Goal: Task Accomplishment & Management: Use online tool/utility

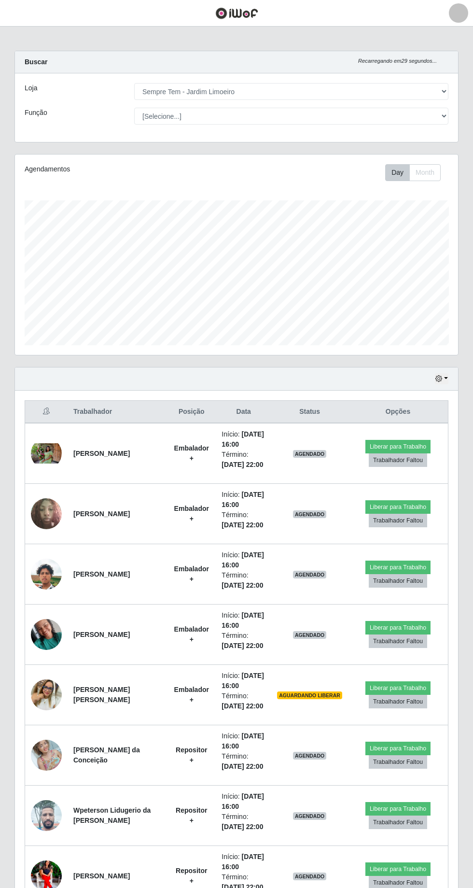
select select "508"
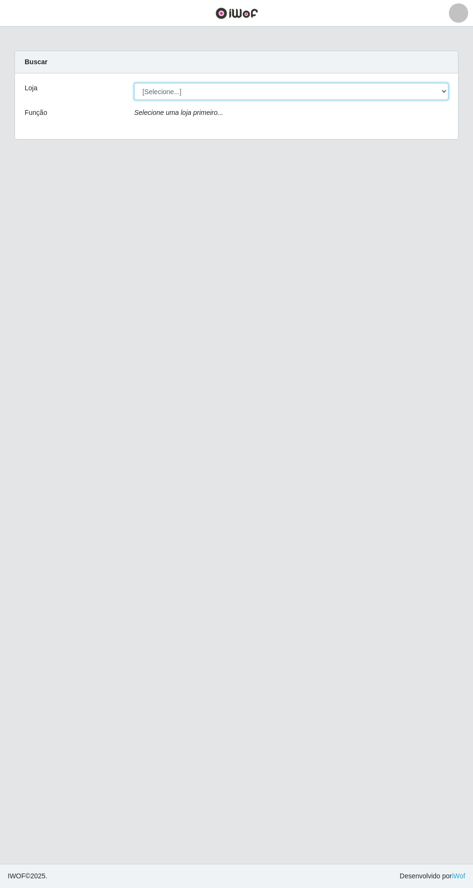
click at [398, 84] on select "[Selecione...] [GEOGRAPHIC_DATA] - [GEOGRAPHIC_DATA] [GEOGRAPHIC_DATA] - [GEOGR…" at bounding box center [291, 91] width 314 height 17
select select "508"
click at [134, 83] on select "[Selecione...] Carone - Itapoa Carone - Praia da Costa Sempre Tem - Jardim Camb…" at bounding box center [291, 91] width 314 height 17
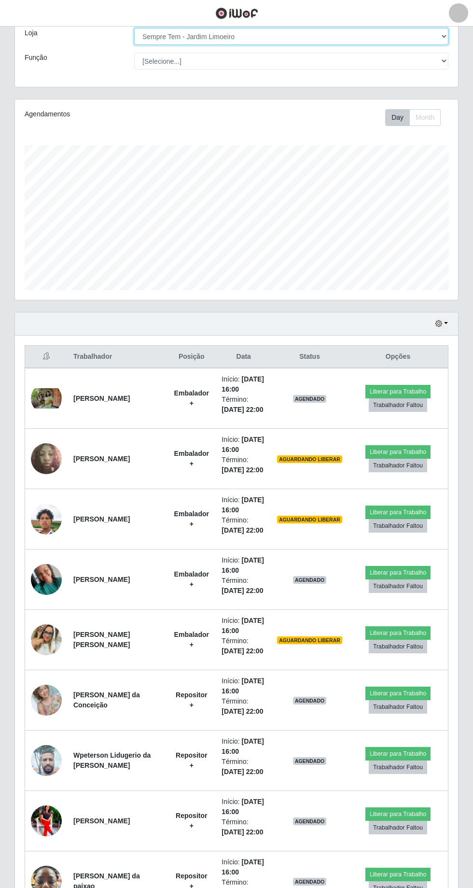
scroll to position [55, 0]
click at [390, 869] on button "Liberar para Trabalho" at bounding box center [397, 874] width 65 height 14
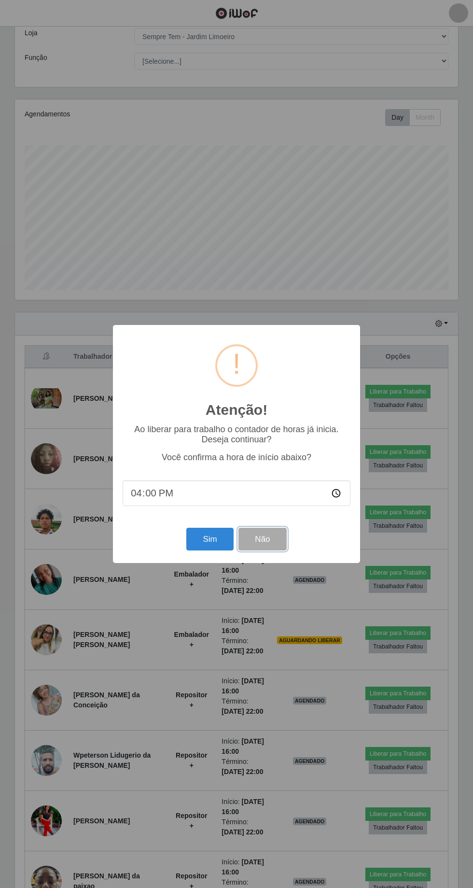
click at [263, 550] on button "Não" at bounding box center [262, 539] width 48 height 23
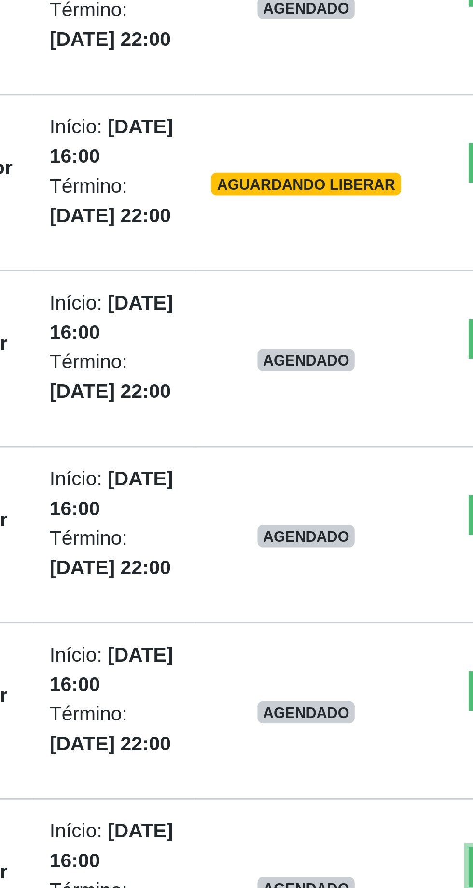
scroll to position [56, 0]
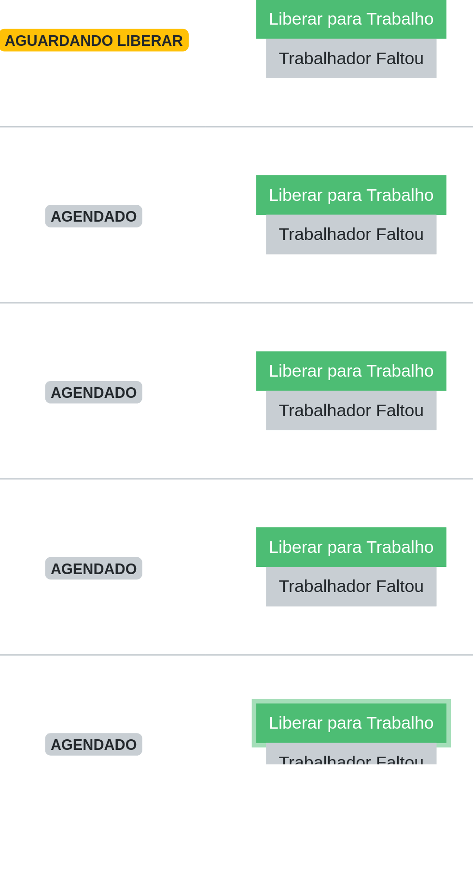
click at [375, 867] on button "Liberar para Trabalho" at bounding box center [397, 874] width 65 height 14
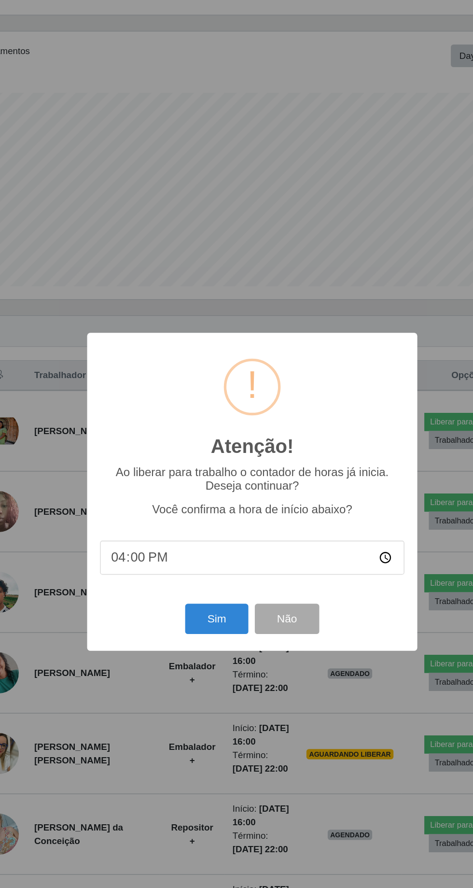
scroll to position [55, 0]
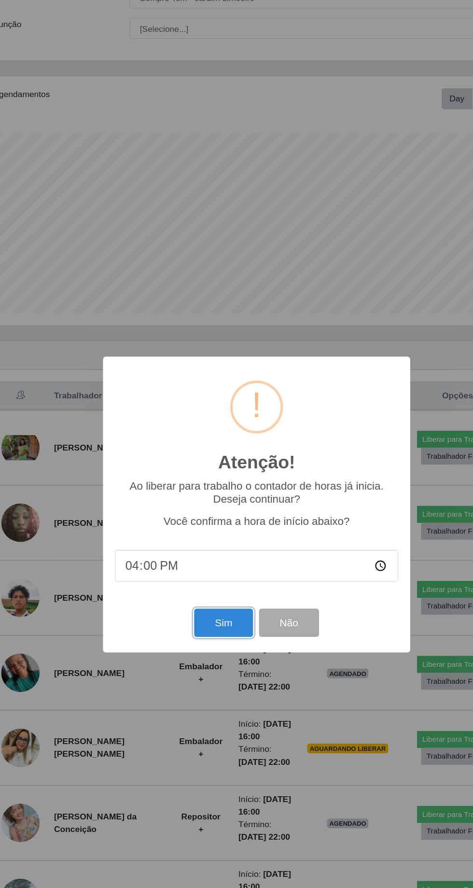
click at [200, 550] on button "Sim" at bounding box center [209, 539] width 47 height 23
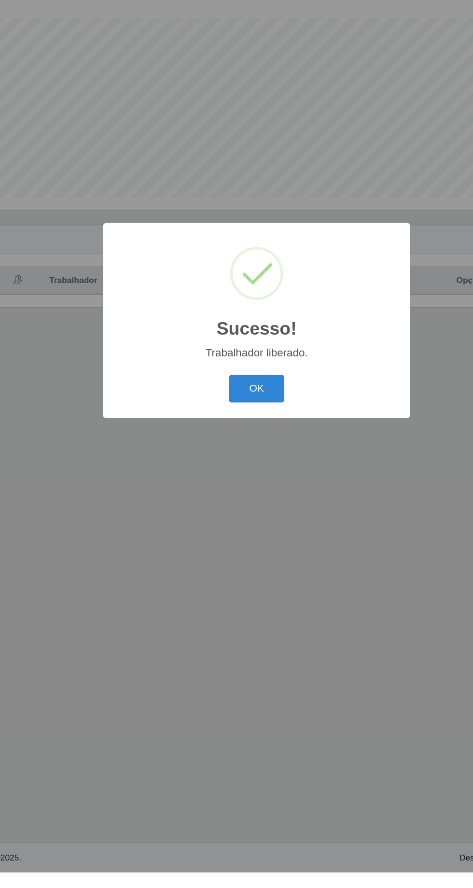
scroll to position [0, 0]
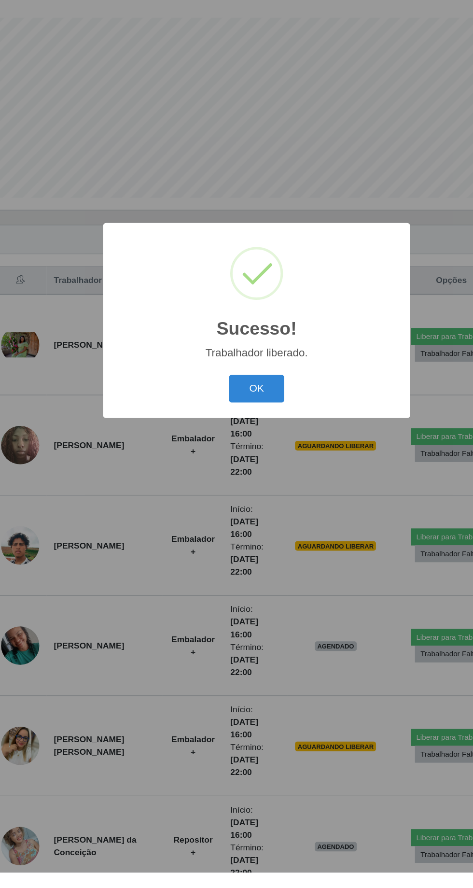
click at [246, 510] on button "OK" at bounding box center [236, 498] width 45 height 23
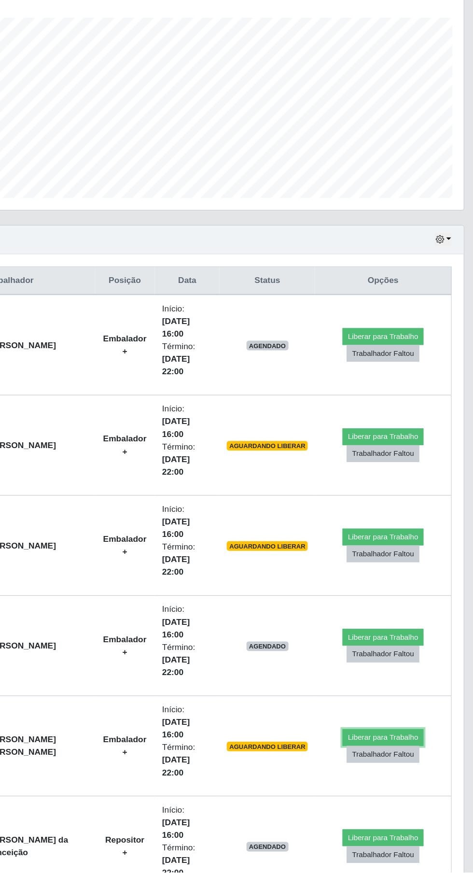
click at [401, 772] on button "Liberar para Trabalho" at bounding box center [393, 779] width 65 height 14
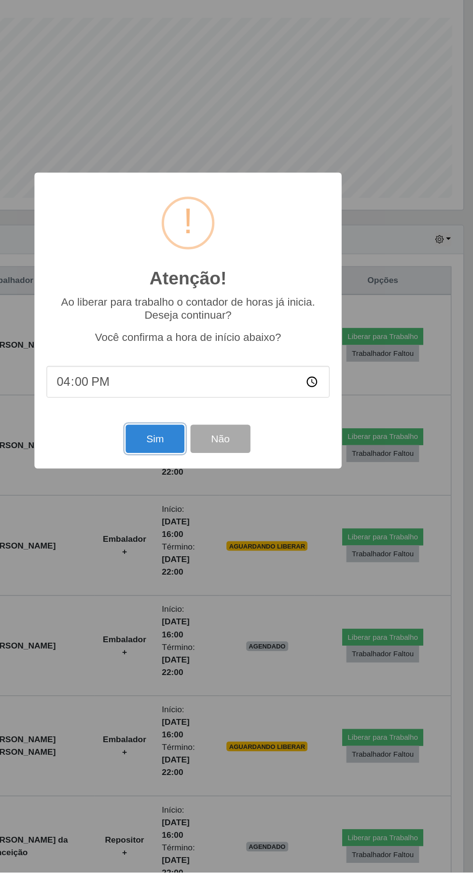
click at [199, 550] on button "Sim" at bounding box center [209, 539] width 47 height 23
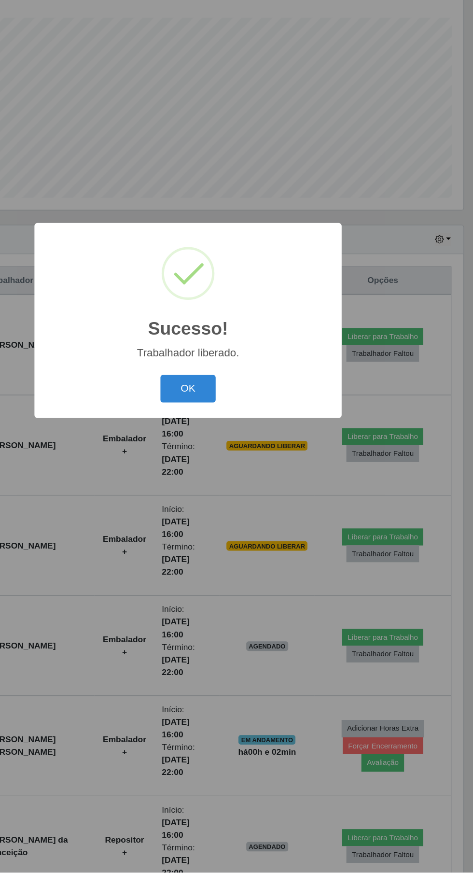
click at [234, 510] on button "OK" at bounding box center [236, 498] width 45 height 23
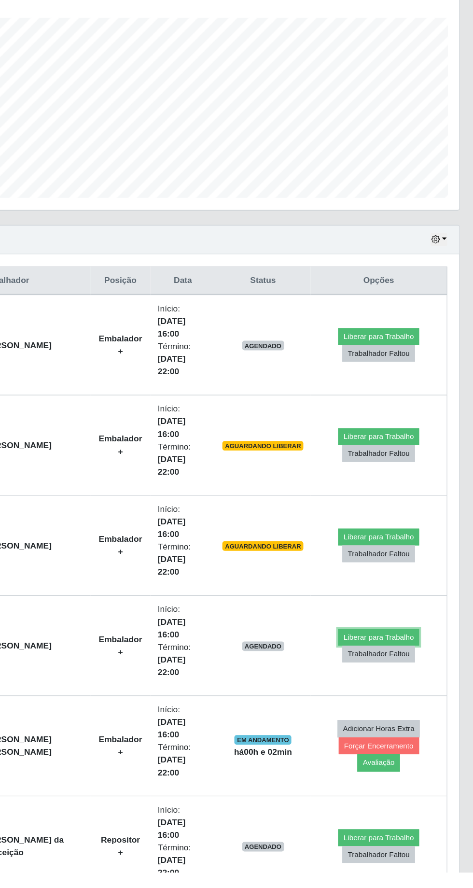
click at [389, 692] on button "Liberar para Trabalho" at bounding box center [393, 699] width 65 height 14
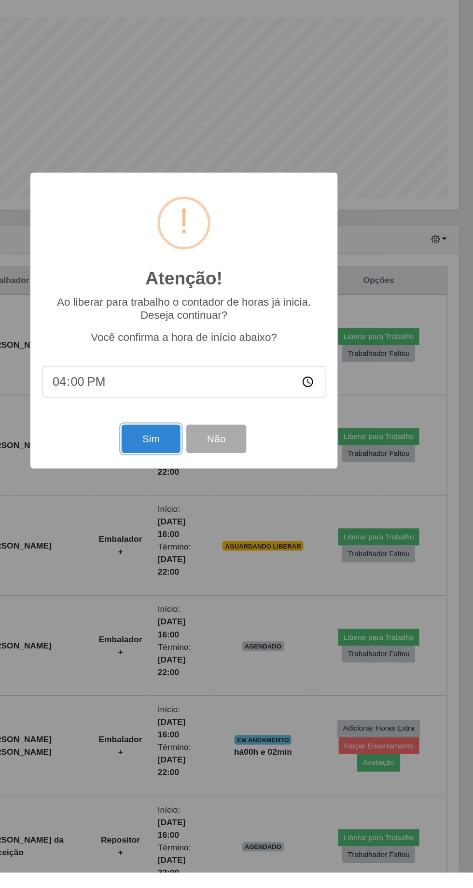
click at [199, 550] on button "Sim" at bounding box center [209, 539] width 47 height 23
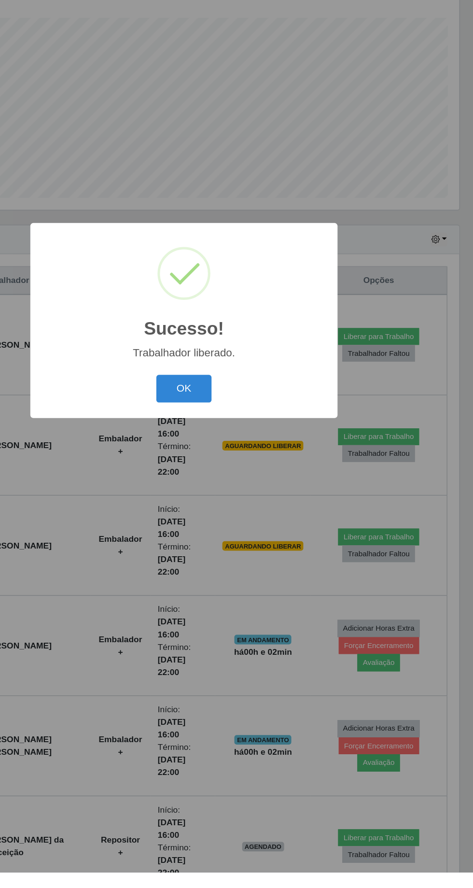
click at [239, 510] on button "OK" at bounding box center [236, 498] width 45 height 23
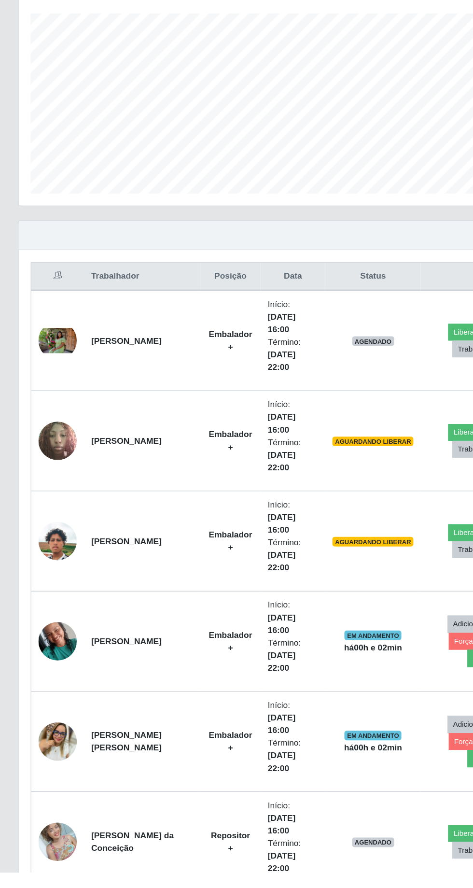
scroll to position [56, 0]
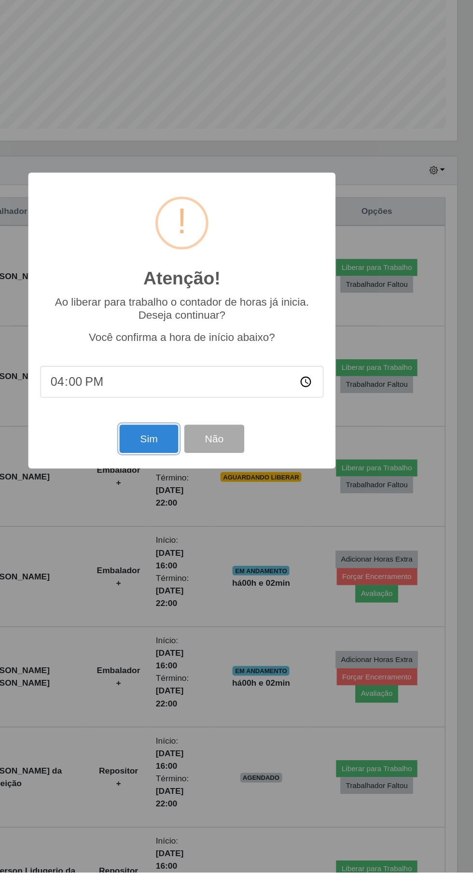
click at [206, 550] on button "Sim" at bounding box center [209, 539] width 47 height 23
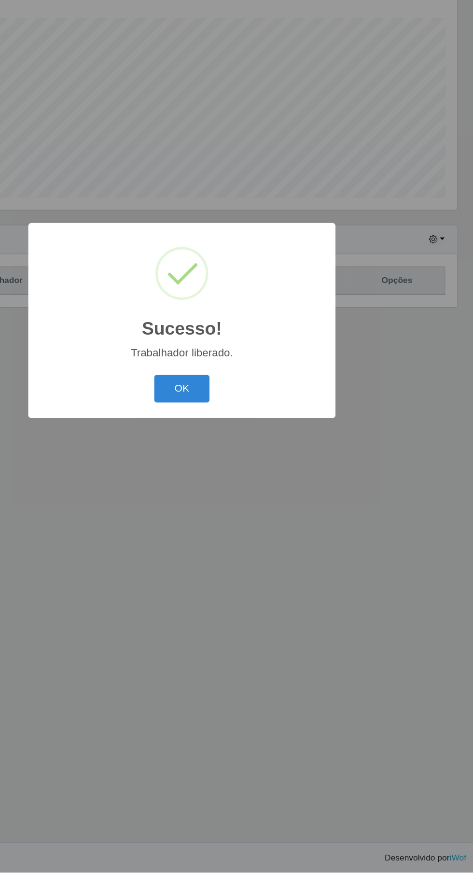
scroll to position [0, 0]
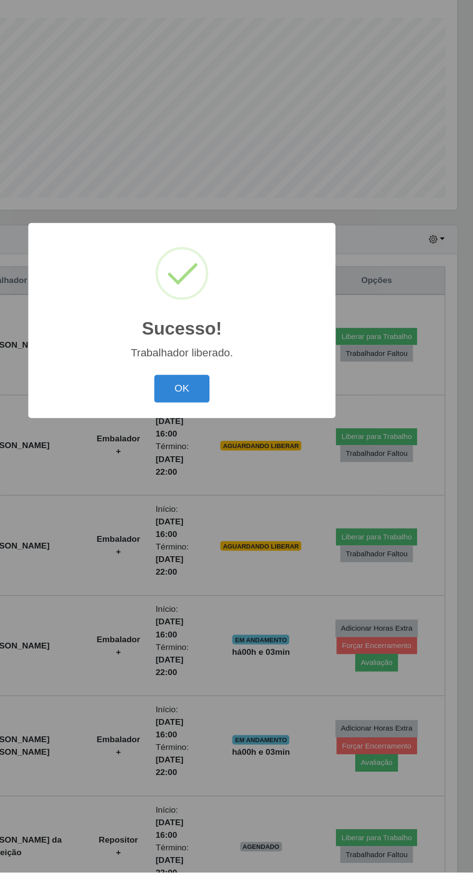
click at [236, 510] on button "OK" at bounding box center [236, 498] width 45 height 23
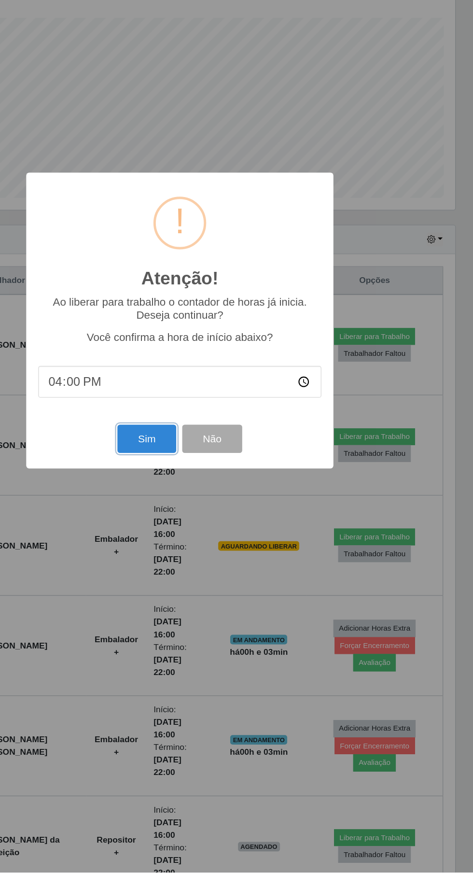
click at [199, 550] on button "Sim" at bounding box center [209, 539] width 47 height 23
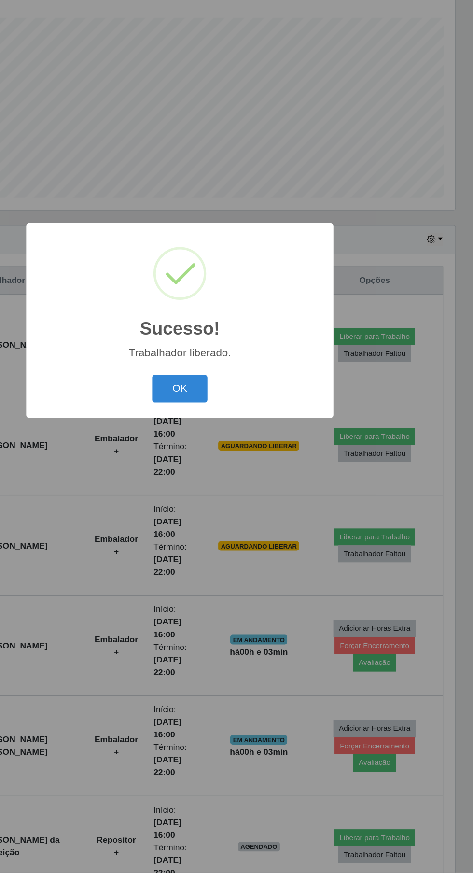
click at [222, 510] on button "OK" at bounding box center [236, 498] width 45 height 23
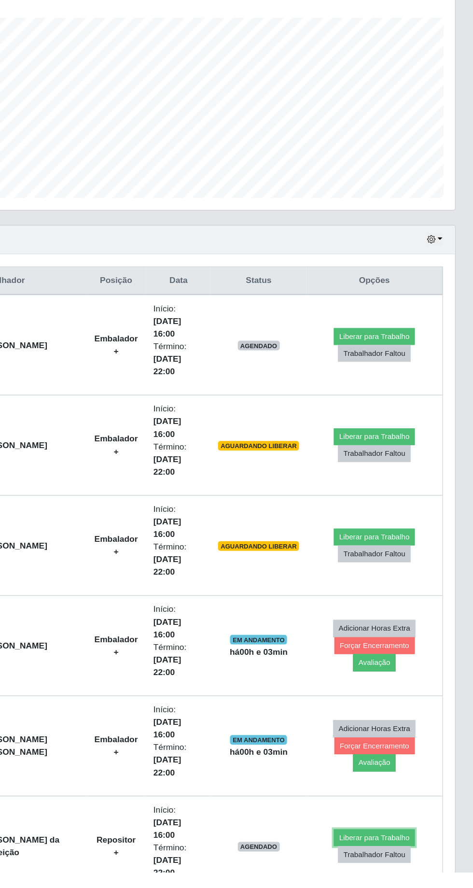
click at [373, 853] on button "Liberar para Trabalho" at bounding box center [393, 860] width 65 height 14
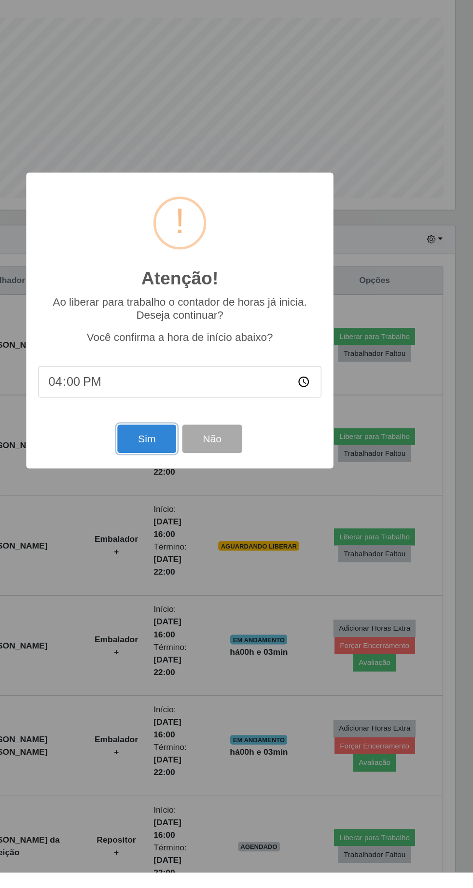
click at [209, 550] on button "Sim" at bounding box center [209, 539] width 47 height 23
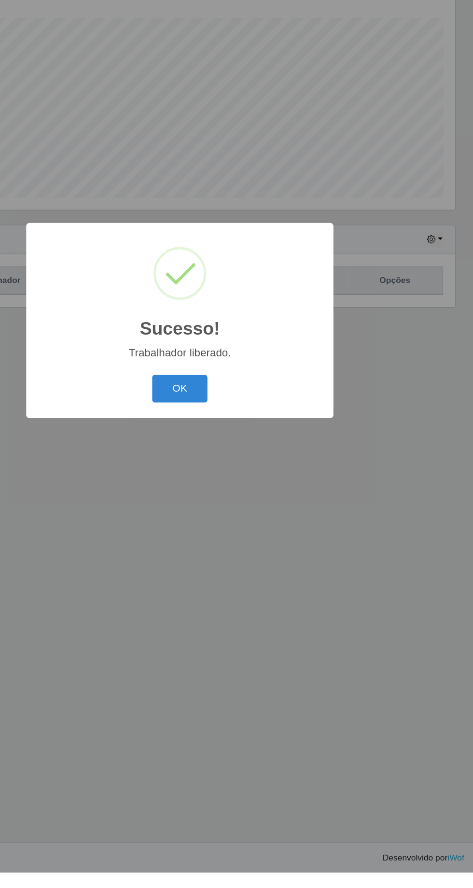
click at [243, 510] on button "OK" at bounding box center [236, 498] width 45 height 23
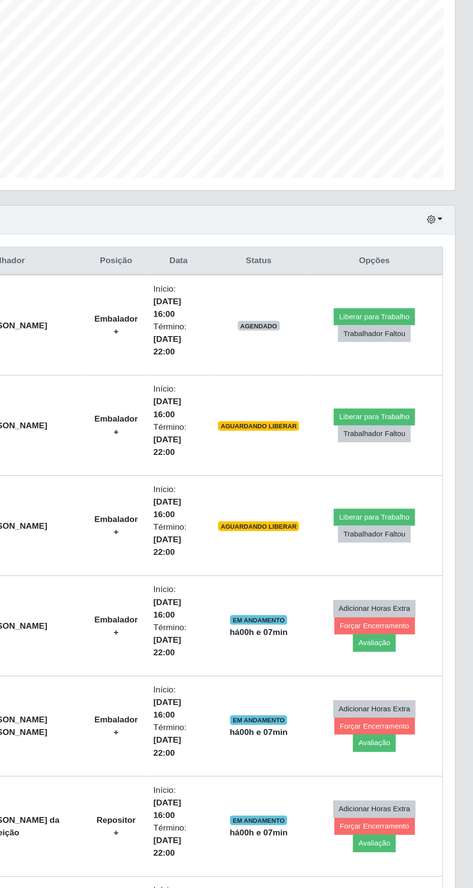
scroll to position [69, 0]
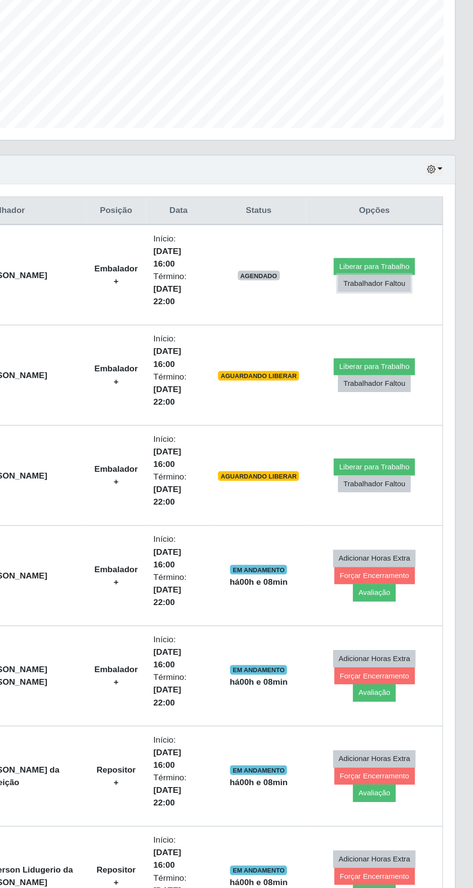
click at [383, 394] on button "Trabalhador Faltou" at bounding box center [393, 401] width 58 height 14
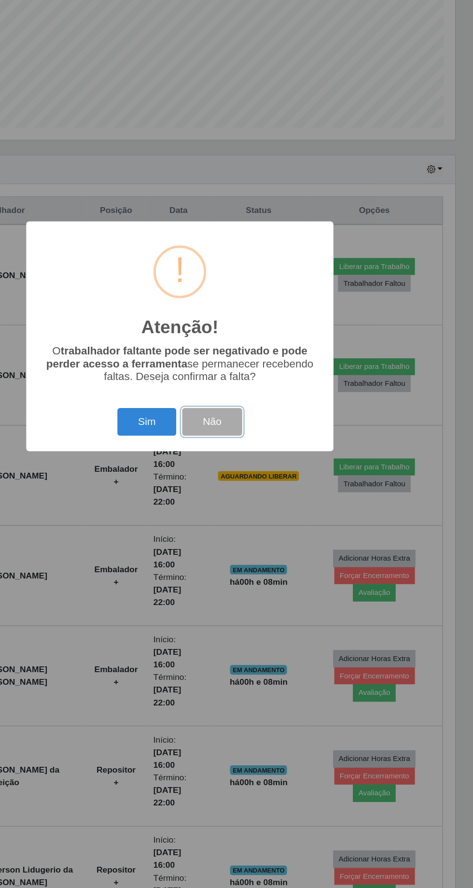
click at [270, 512] on button "Não" at bounding box center [262, 512] width 48 height 23
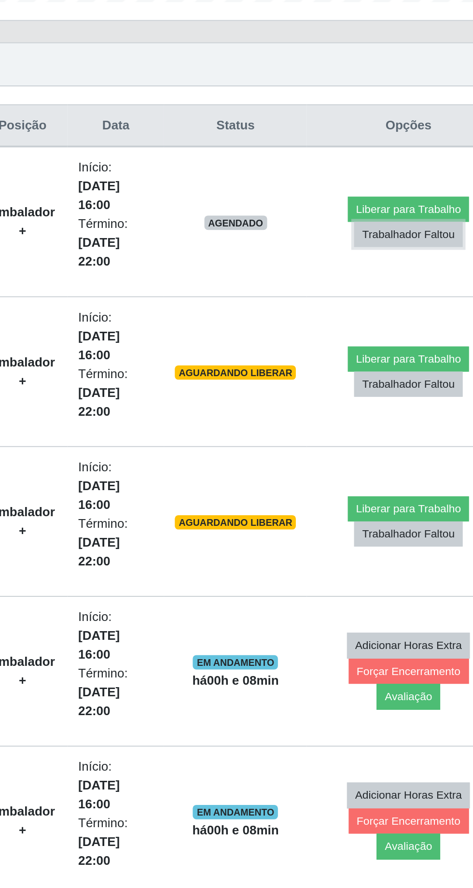
scroll to position [69, 0]
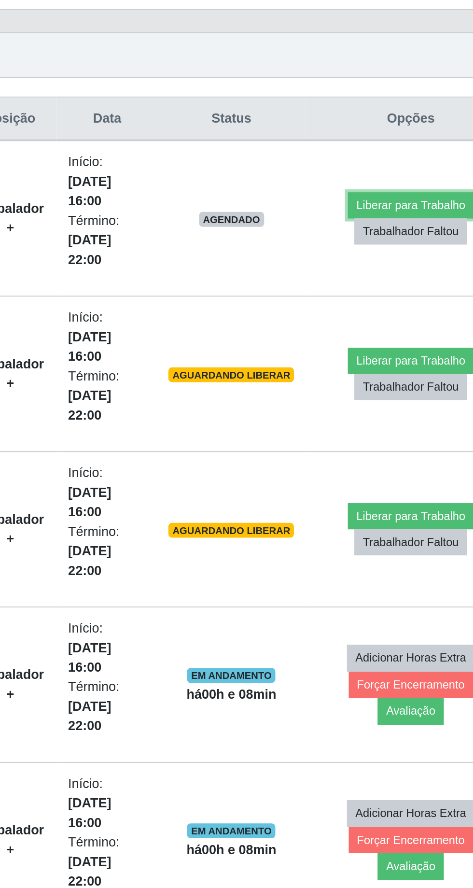
click at [392, 381] on button "Liberar para Trabalho" at bounding box center [393, 388] width 65 height 14
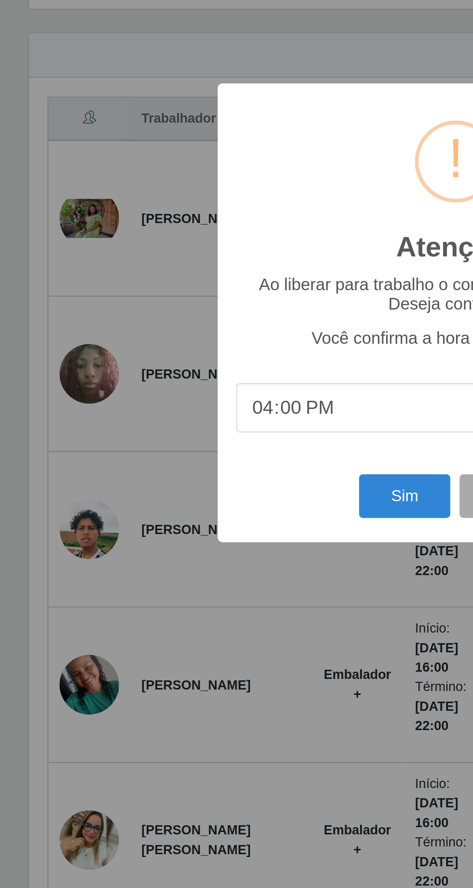
click at [182, 497] on input "16:00" at bounding box center [237, 493] width 228 height 26
type input "16:07"
click at [204, 539] on button "Sim" at bounding box center [209, 539] width 47 height 23
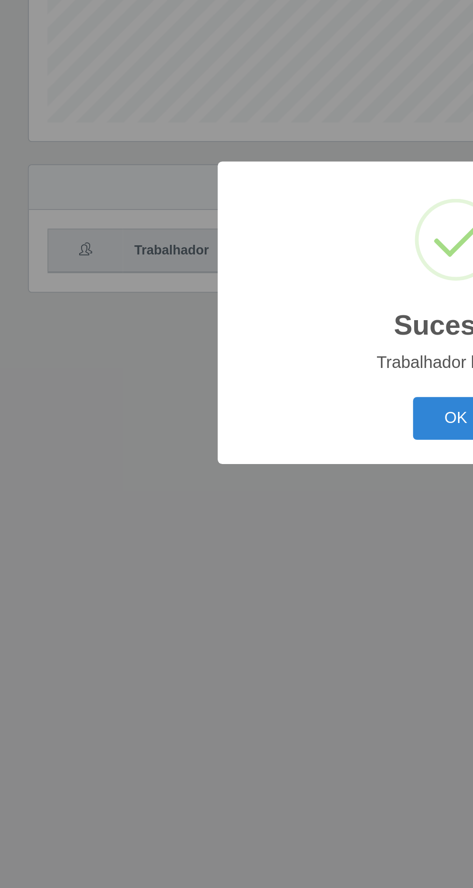
scroll to position [64, 0]
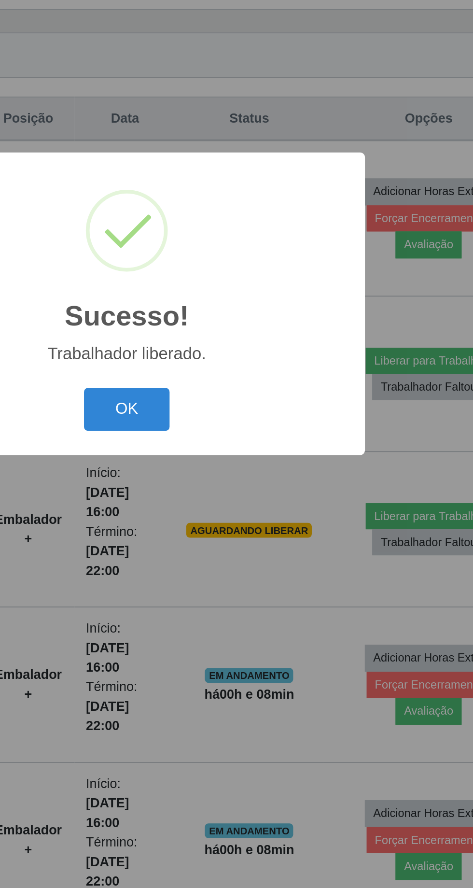
click at [392, 490] on div "Sucesso! × Trabalhador liberado. OK Cancel" at bounding box center [236, 444] width 473 height 888
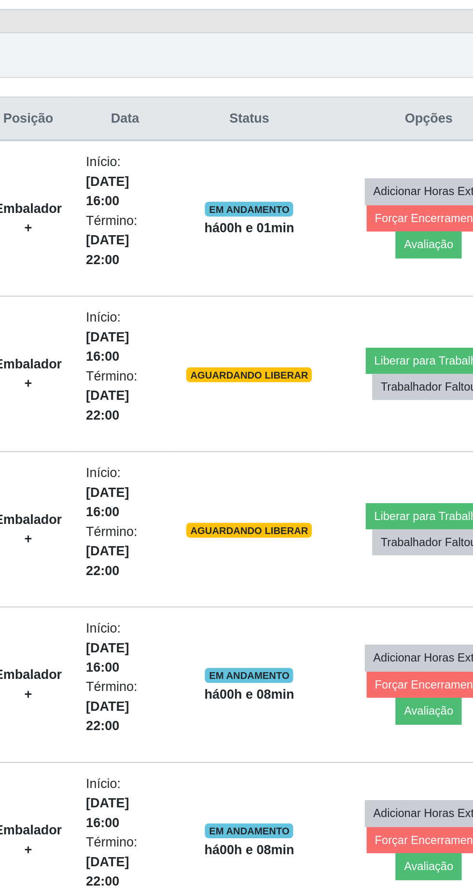
click at [235, 538] on time "[DATE] 16:00" at bounding box center [226, 547] width 22 height 18
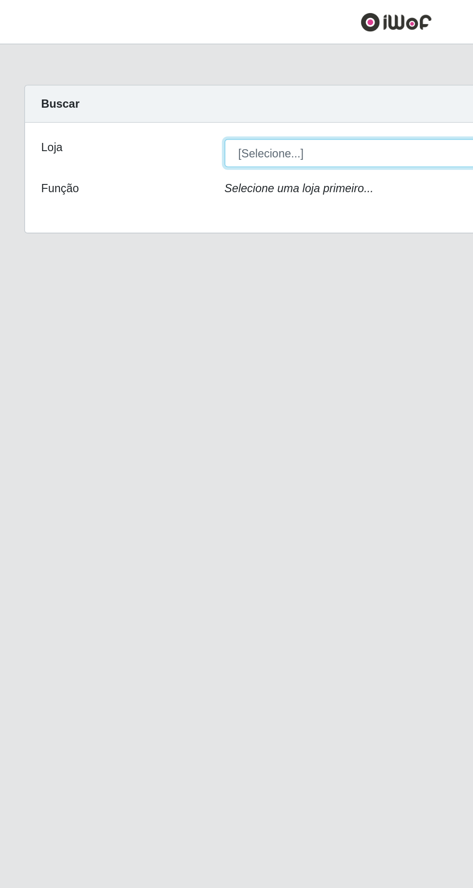
click at [249, 93] on select "[Selecione...] [GEOGRAPHIC_DATA] - [GEOGRAPHIC_DATA] [GEOGRAPHIC_DATA] - [GEOGR…" at bounding box center [291, 91] width 314 height 17
select select "508"
click at [134, 83] on select "[Selecione...] Carone - Itapoa Carone - Praia da Costa Sempre Tem - Jardim Camb…" at bounding box center [291, 91] width 314 height 17
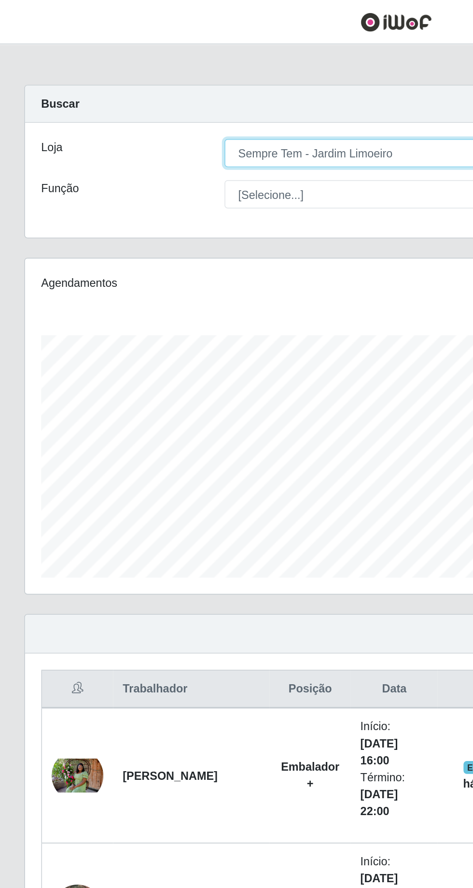
scroll to position [200, 443]
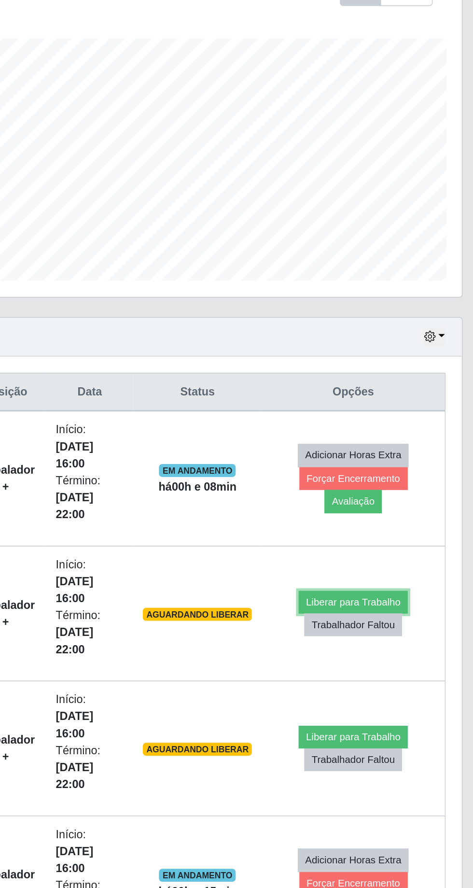
click at [388, 530] on button "Liberar para Trabalho" at bounding box center [393, 537] width 65 height 14
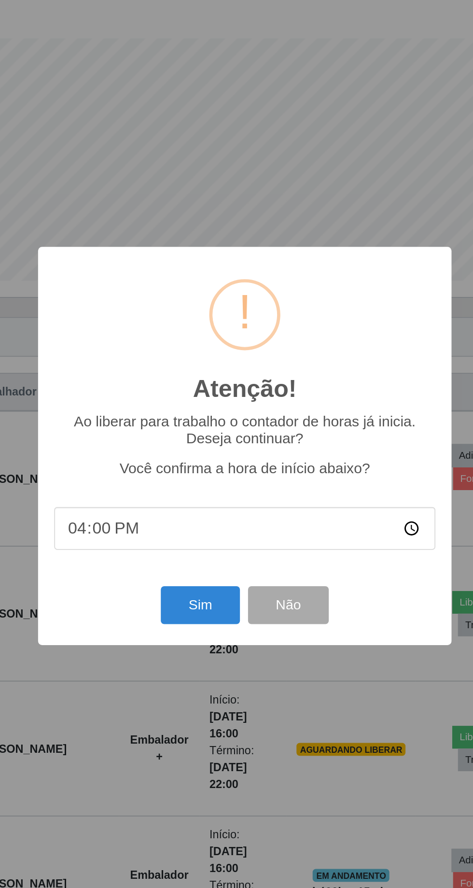
click at [306, 506] on input "16:00" at bounding box center [237, 493] width 228 height 26
type input "16:15"
click at [208, 550] on button "Sim" at bounding box center [209, 539] width 47 height 23
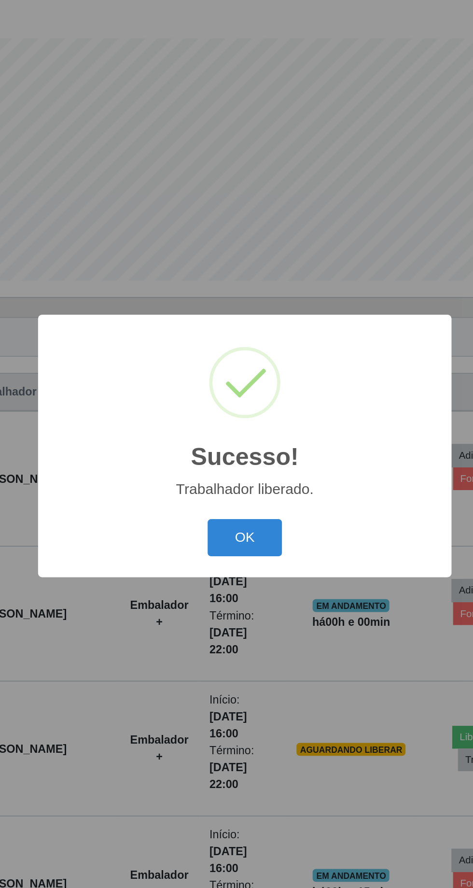
click at [236, 510] on button "OK" at bounding box center [236, 498] width 45 height 23
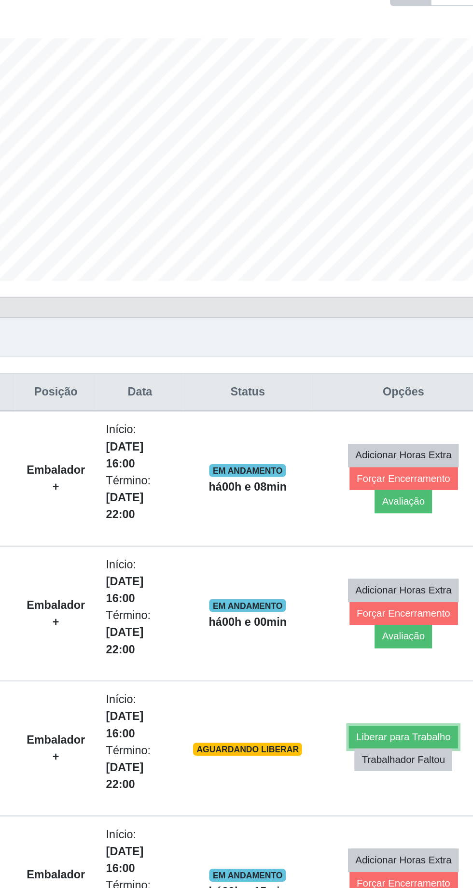
click at [375, 611] on button "Liberar para Trabalho" at bounding box center [393, 618] width 65 height 14
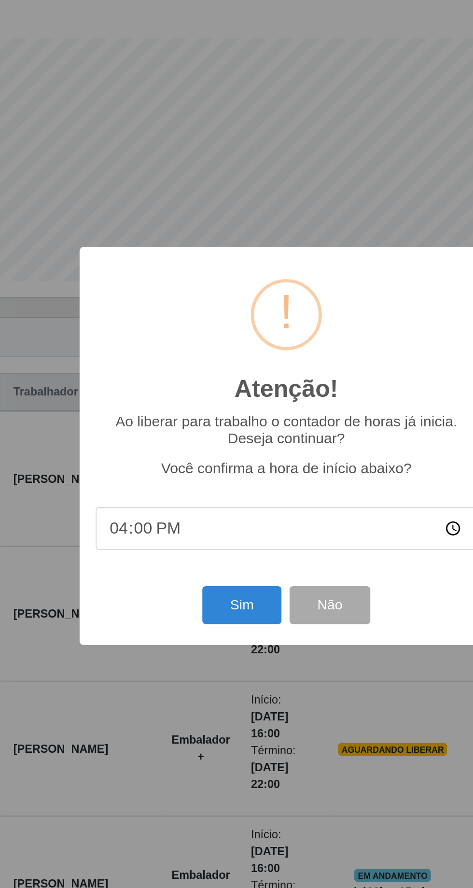
click at [266, 506] on input "16:00" at bounding box center [237, 493] width 228 height 26
type input "16:15"
click at [199, 550] on button "Sim" at bounding box center [209, 539] width 47 height 23
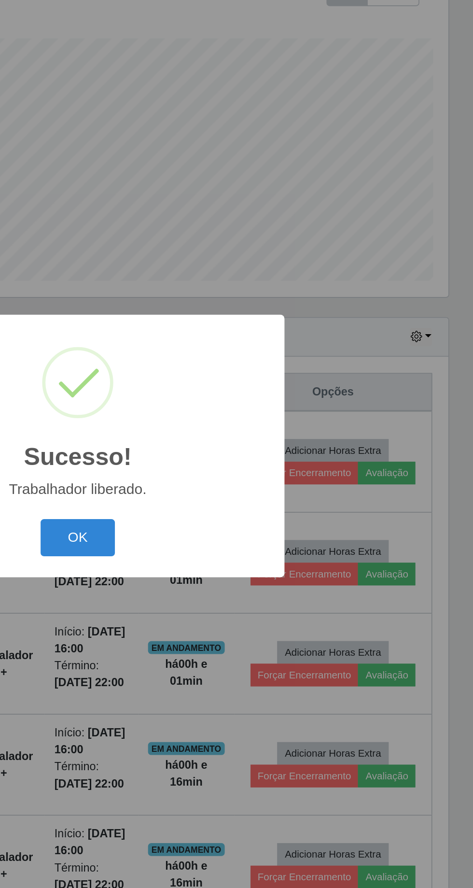
click at [241, 510] on button "OK" at bounding box center [236, 498] width 45 height 23
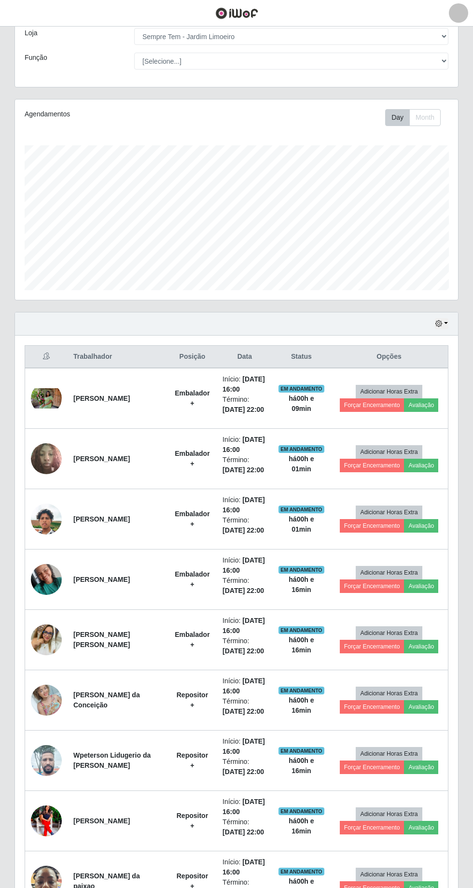
scroll to position [55, 0]
